Goal: Transaction & Acquisition: Download file/media

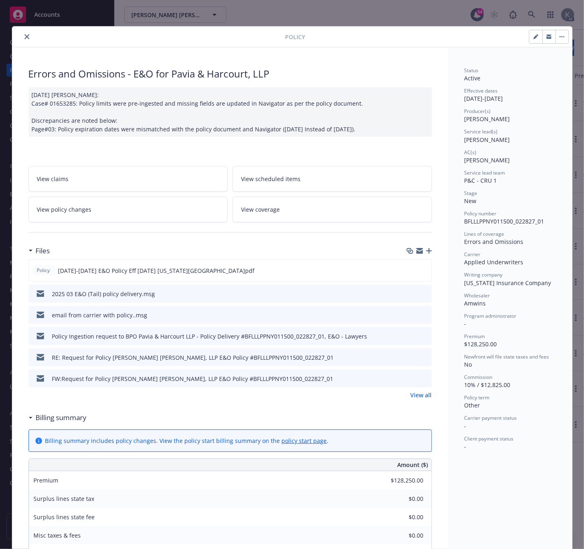
click at [24, 35] on icon "close" at bounding box center [26, 36] width 5 height 5
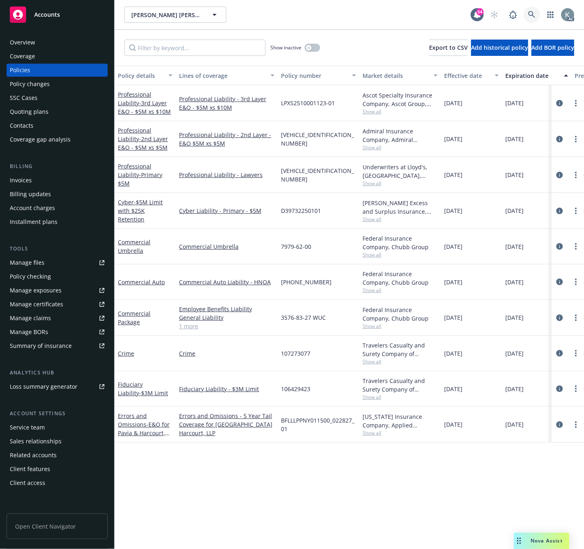
click at [529, 11] on icon at bounding box center [531, 14] width 7 height 7
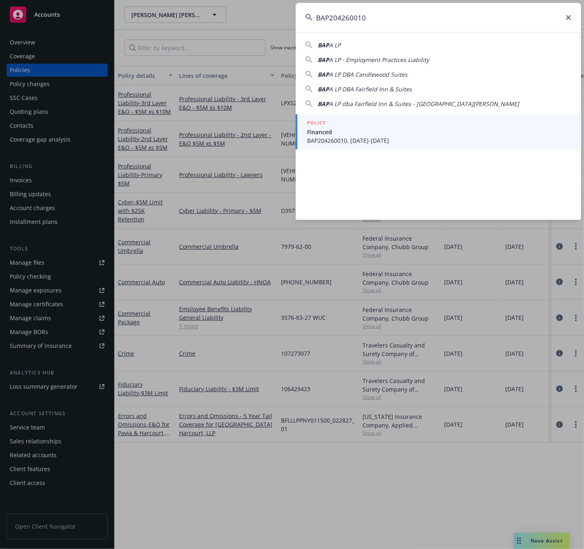
type input "BAP204260010"
click at [347, 139] on span "BAP204260010, [DATE]-[DATE]" at bounding box center [439, 140] width 264 height 9
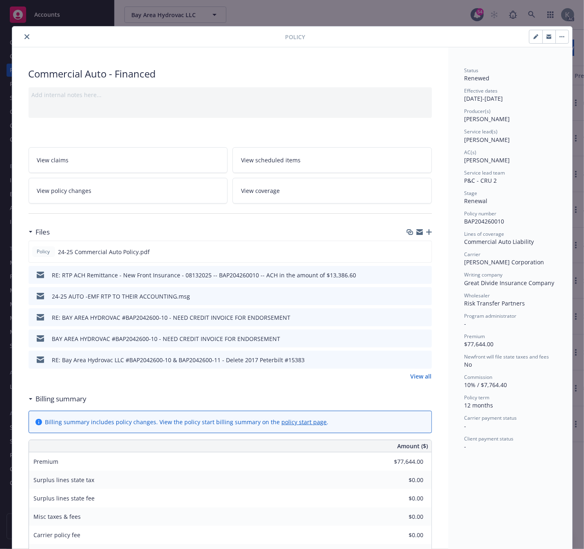
click at [24, 34] on icon "close" at bounding box center [26, 36] width 5 height 5
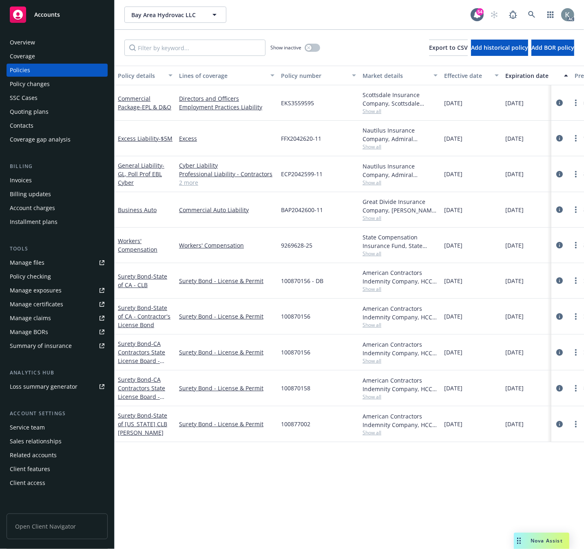
click at [24, 178] on div "Invoices" at bounding box center [21, 180] width 22 height 13
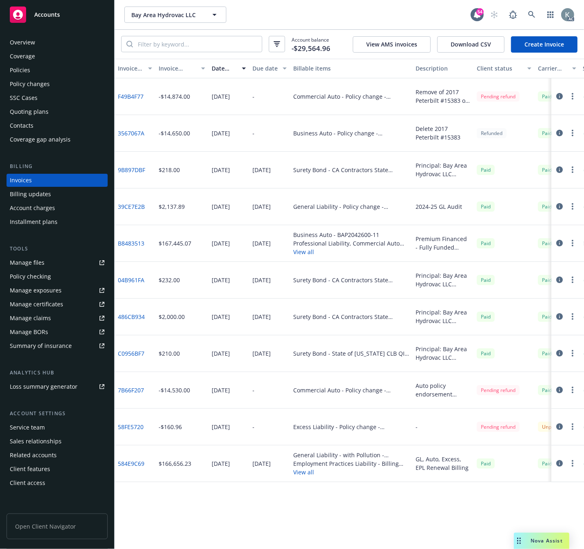
click at [135, 96] on link "F49B4F77" at bounding box center [131, 96] width 26 height 9
click at [16, 70] on div "Policies" at bounding box center [20, 70] width 20 height 13
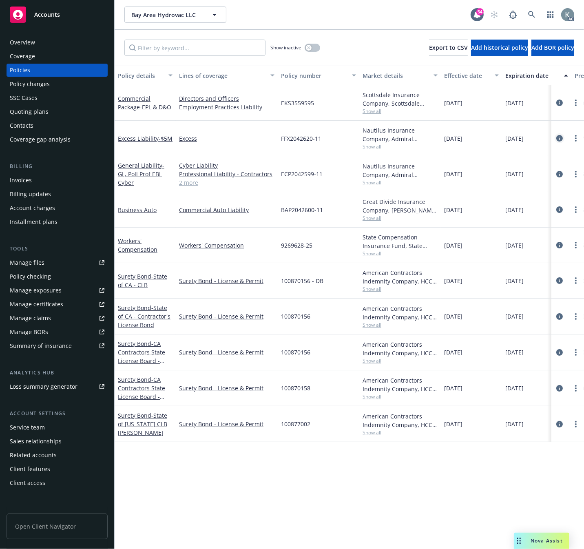
click at [559, 139] on icon "circleInformation" at bounding box center [559, 138] width 7 height 7
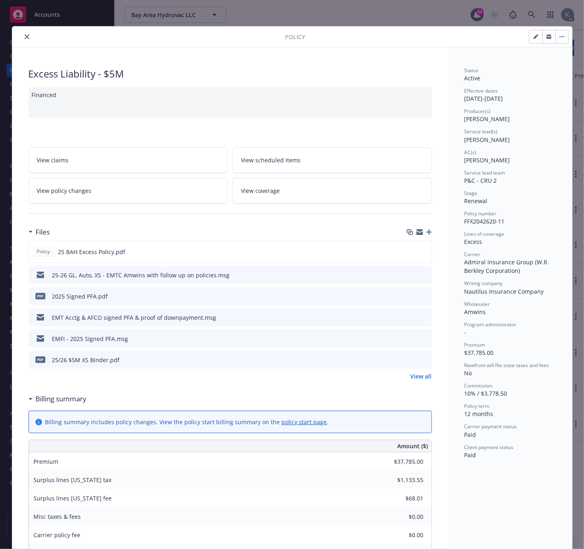
click at [408, 295] on icon "download file" at bounding box center [410, 294] width 5 height 5
click at [24, 35] on icon "close" at bounding box center [26, 36] width 5 height 5
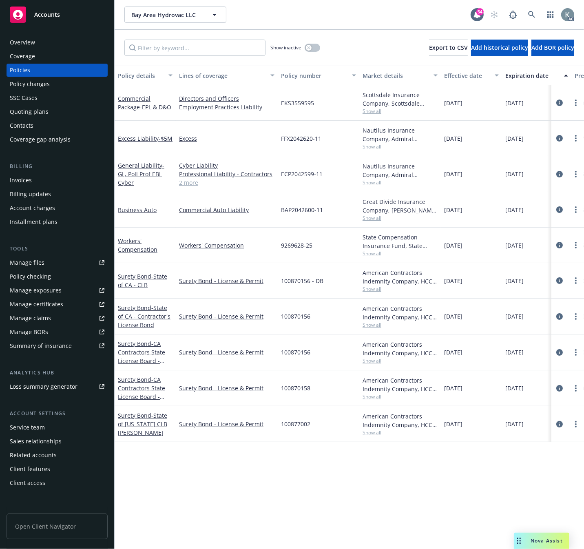
click at [22, 179] on div "Invoices" at bounding box center [21, 180] width 22 height 13
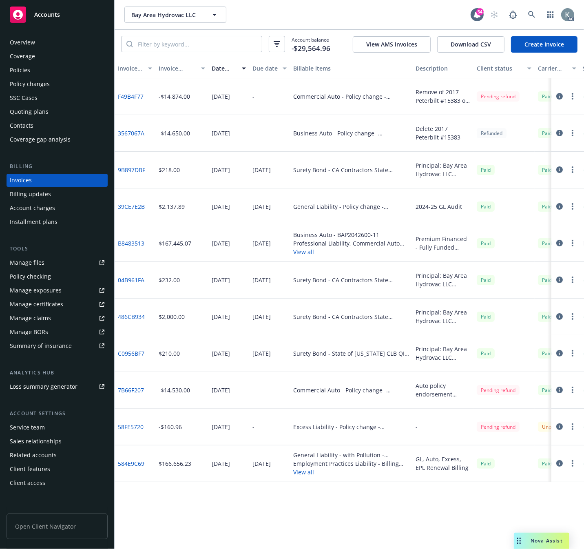
click at [23, 69] on div "Policies" at bounding box center [20, 70] width 20 height 13
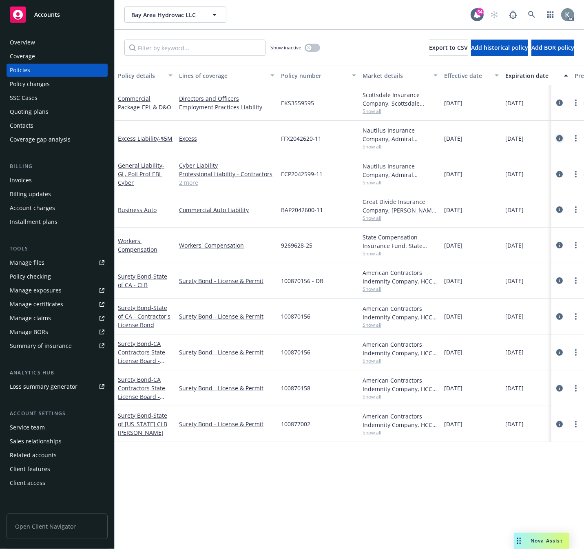
click at [557, 137] on icon "circleInformation" at bounding box center [559, 138] width 7 height 7
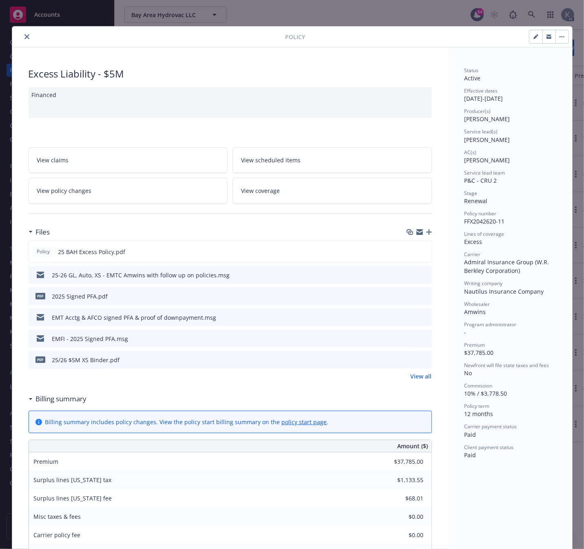
click at [24, 37] on icon "close" at bounding box center [26, 36] width 5 height 5
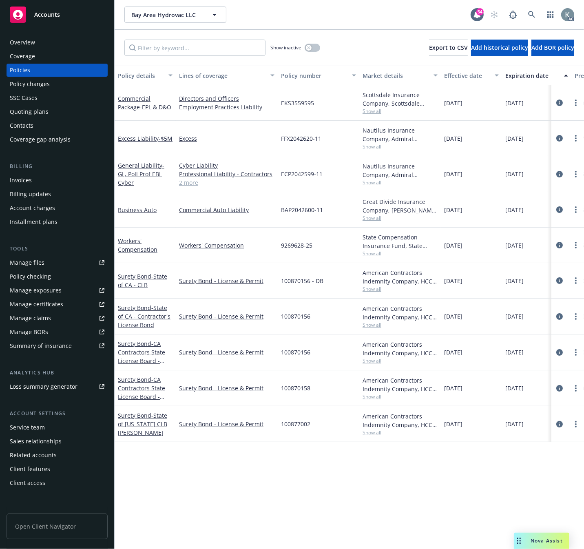
click at [18, 262] on div "Manage files" at bounding box center [27, 262] width 35 height 13
click at [17, 177] on div "Invoices" at bounding box center [21, 180] width 22 height 13
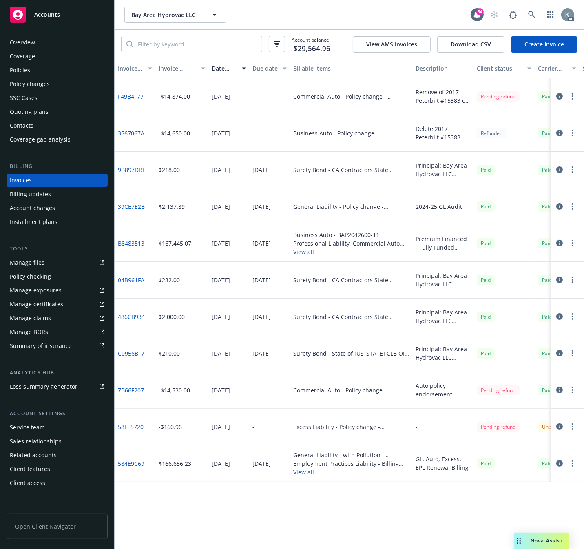
click at [341, 70] on div "Billable items" at bounding box center [351, 68] width 116 height 9
click at [19, 69] on div "Policies" at bounding box center [20, 70] width 20 height 13
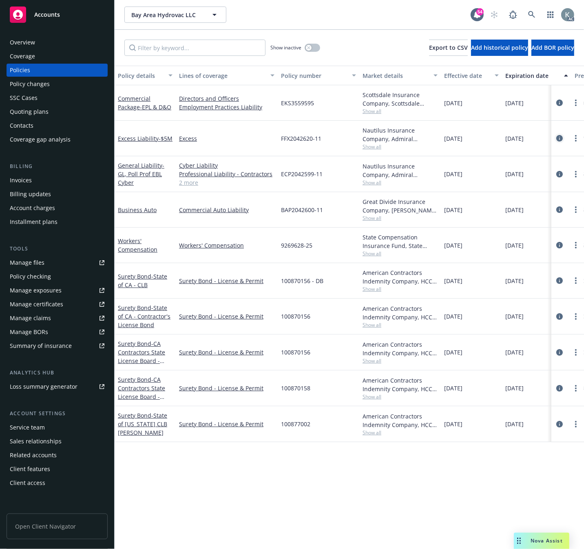
click at [559, 137] on icon "circleInformation" at bounding box center [559, 138] width 7 height 7
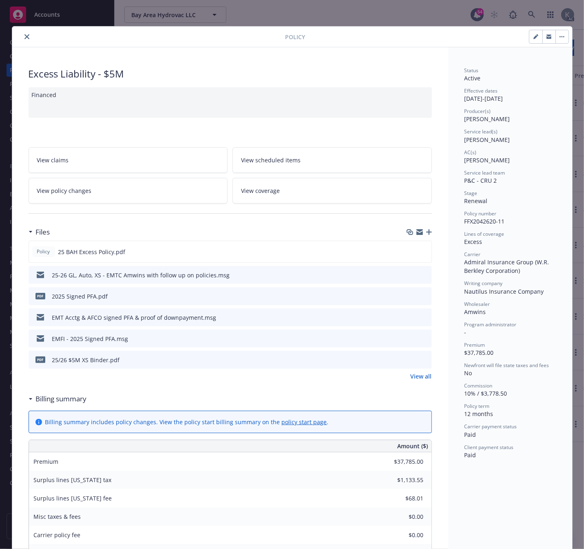
click at [24, 36] on icon "close" at bounding box center [26, 36] width 5 height 5
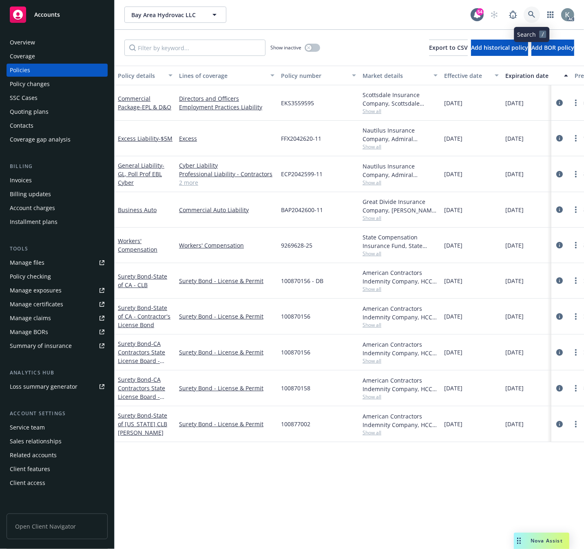
click at [529, 14] on icon at bounding box center [531, 14] width 7 height 7
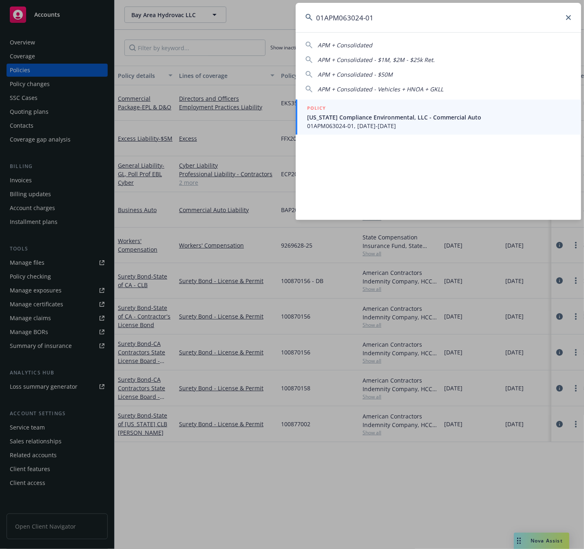
type input "01APM063024-01"
click at [321, 124] on span "01APM063024-01, [DATE]-[DATE]" at bounding box center [439, 126] width 264 height 9
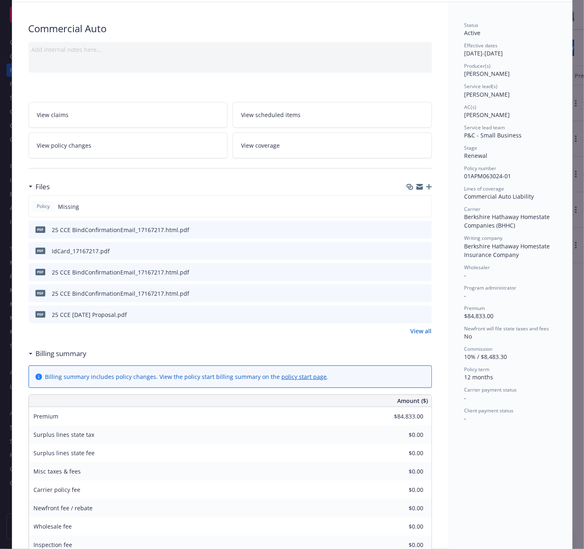
scroll to position [44, 0]
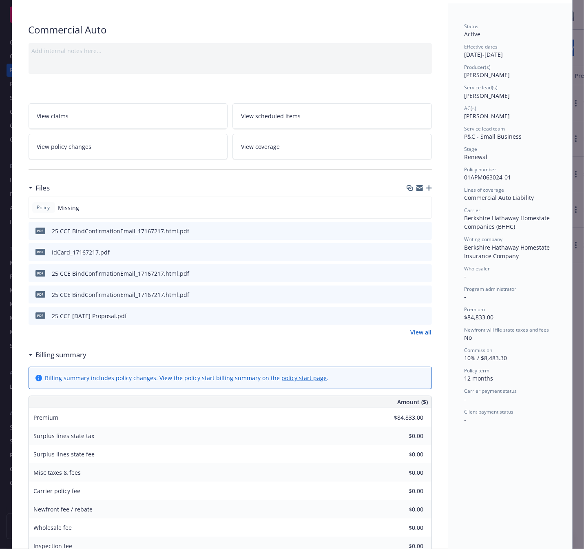
click at [407, 227] on icon "download file" at bounding box center [410, 230] width 7 height 7
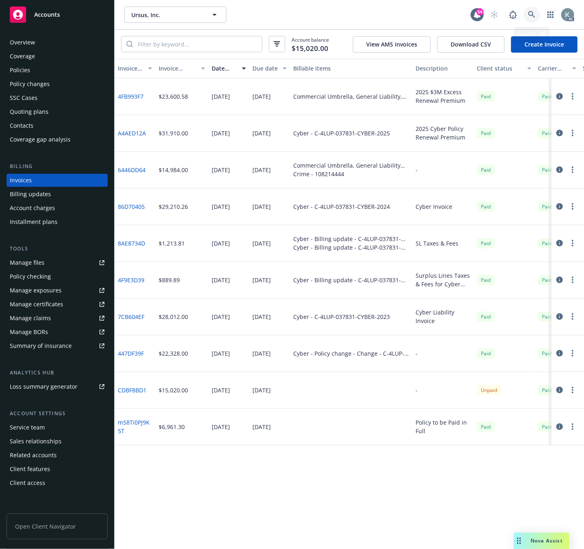
click at [529, 11] on icon at bounding box center [531, 14] width 7 height 7
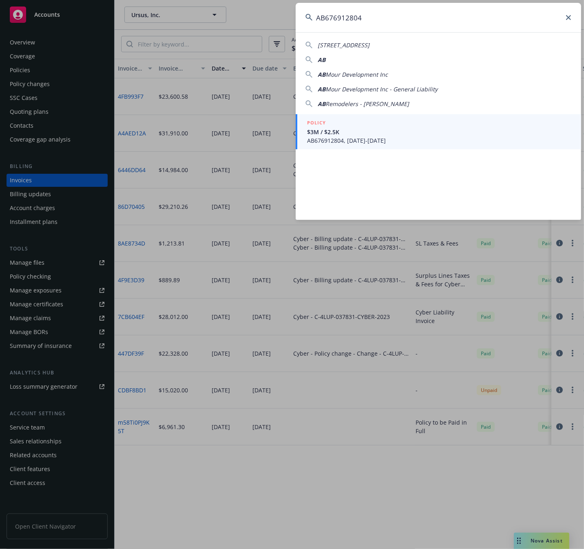
type input "AB676912804"
click at [324, 135] on span "$3M / $2.5K" at bounding box center [439, 132] width 264 height 9
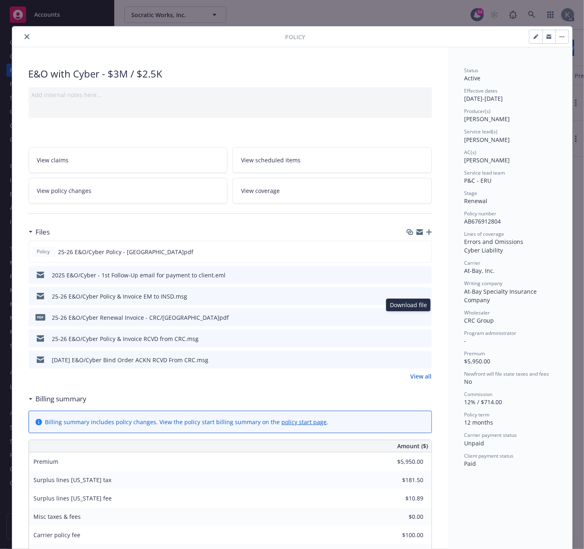
click at [408, 316] on icon "download file" at bounding box center [410, 316] width 5 height 5
